Goal: Task Accomplishment & Management: Use online tool/utility

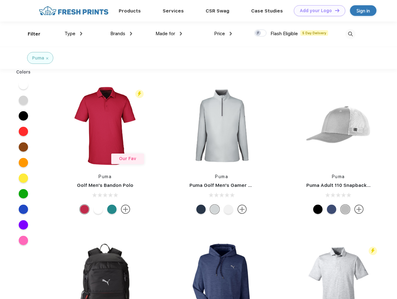
scroll to position [0, 0]
click at [317, 11] on link "Add your Logo Design Tool" at bounding box center [319, 10] width 51 height 11
click at [0, 0] on div "Design Tool" at bounding box center [0, 0] width 0 height 0
click at [334, 10] on link "Add your Logo Design Tool" at bounding box center [319, 10] width 51 height 11
click at [30, 34] on div "Filter" at bounding box center [34, 34] width 13 height 7
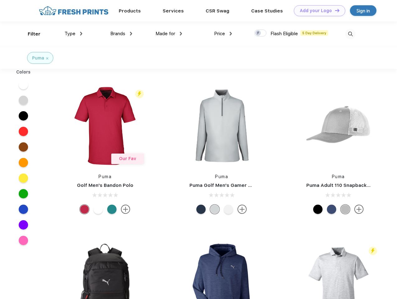
click at [73, 34] on span "Type" at bounding box center [69, 34] width 11 height 6
click at [121, 34] on span "Brands" at bounding box center [117, 34] width 15 height 6
click at [169, 34] on span "Made for" at bounding box center [165, 34] width 20 height 6
click at [223, 34] on span "Price" at bounding box center [219, 34] width 11 height 6
click at [260, 33] on div at bounding box center [260, 33] width 12 height 7
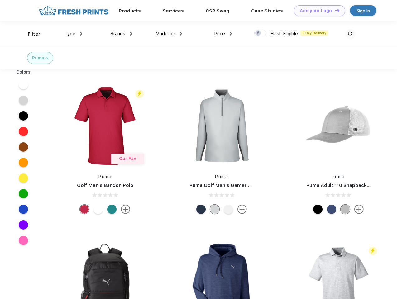
click at [258, 33] on input "checkbox" at bounding box center [256, 31] width 4 height 4
click at [350, 34] on img at bounding box center [350, 34] width 10 height 10
